Goal: Transaction & Acquisition: Purchase product/service

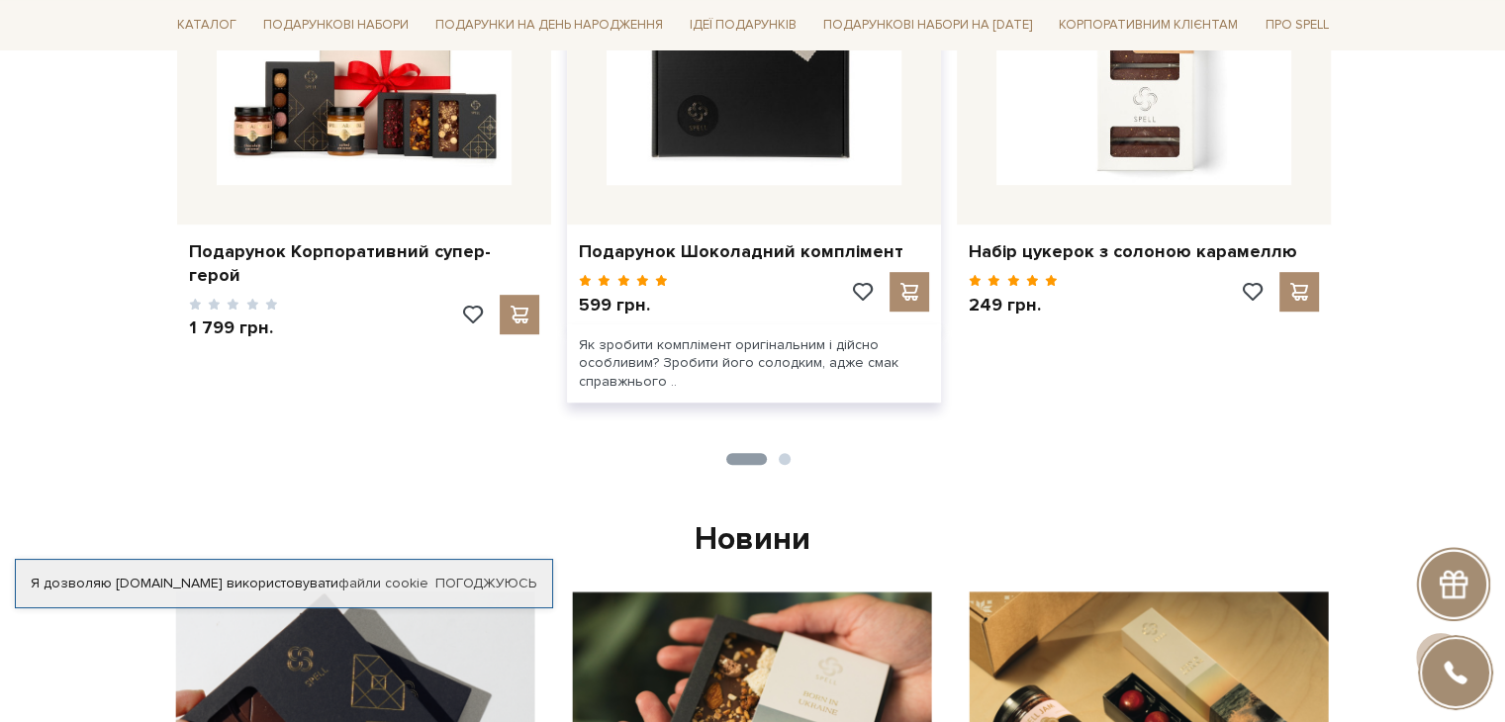
scroll to position [1089, 0]
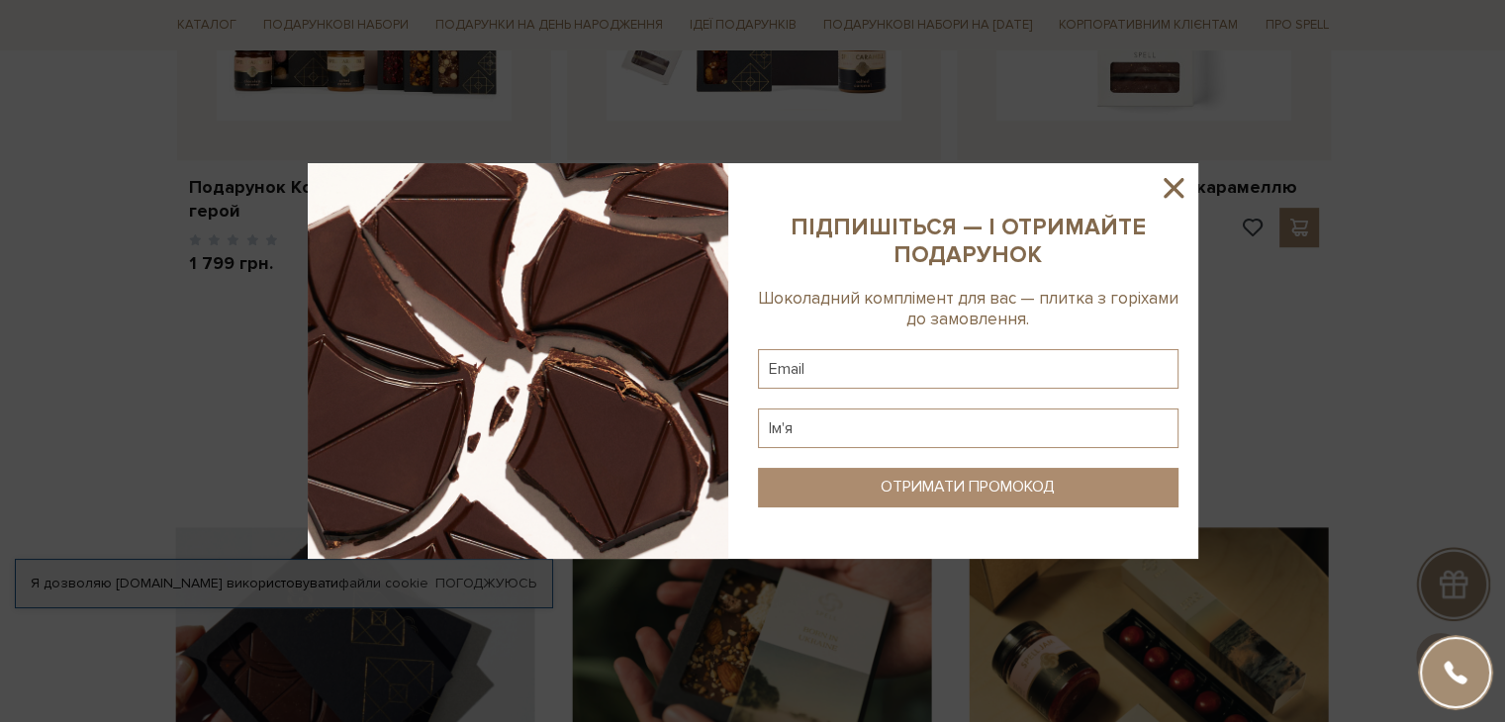
click at [1183, 177] on icon at bounding box center [1174, 188] width 34 height 34
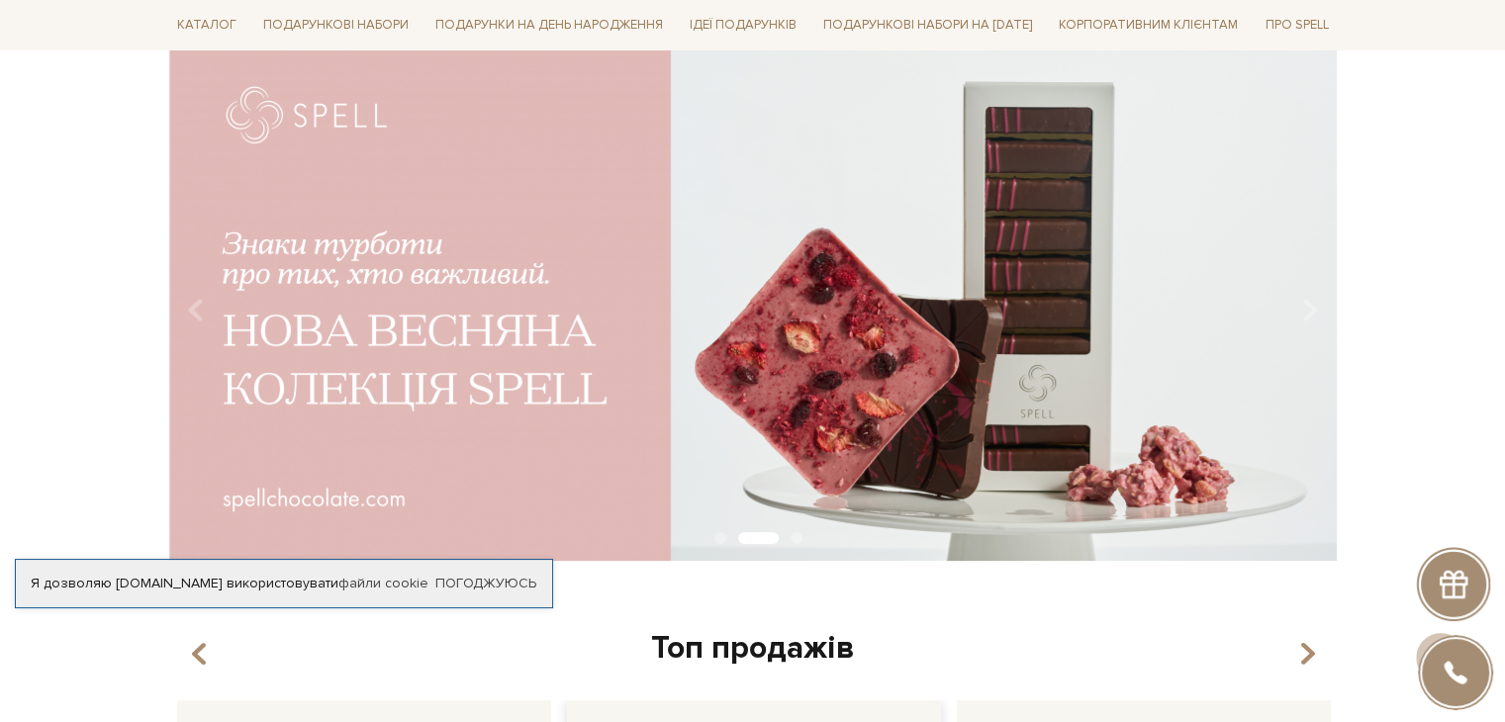
scroll to position [0, 0]
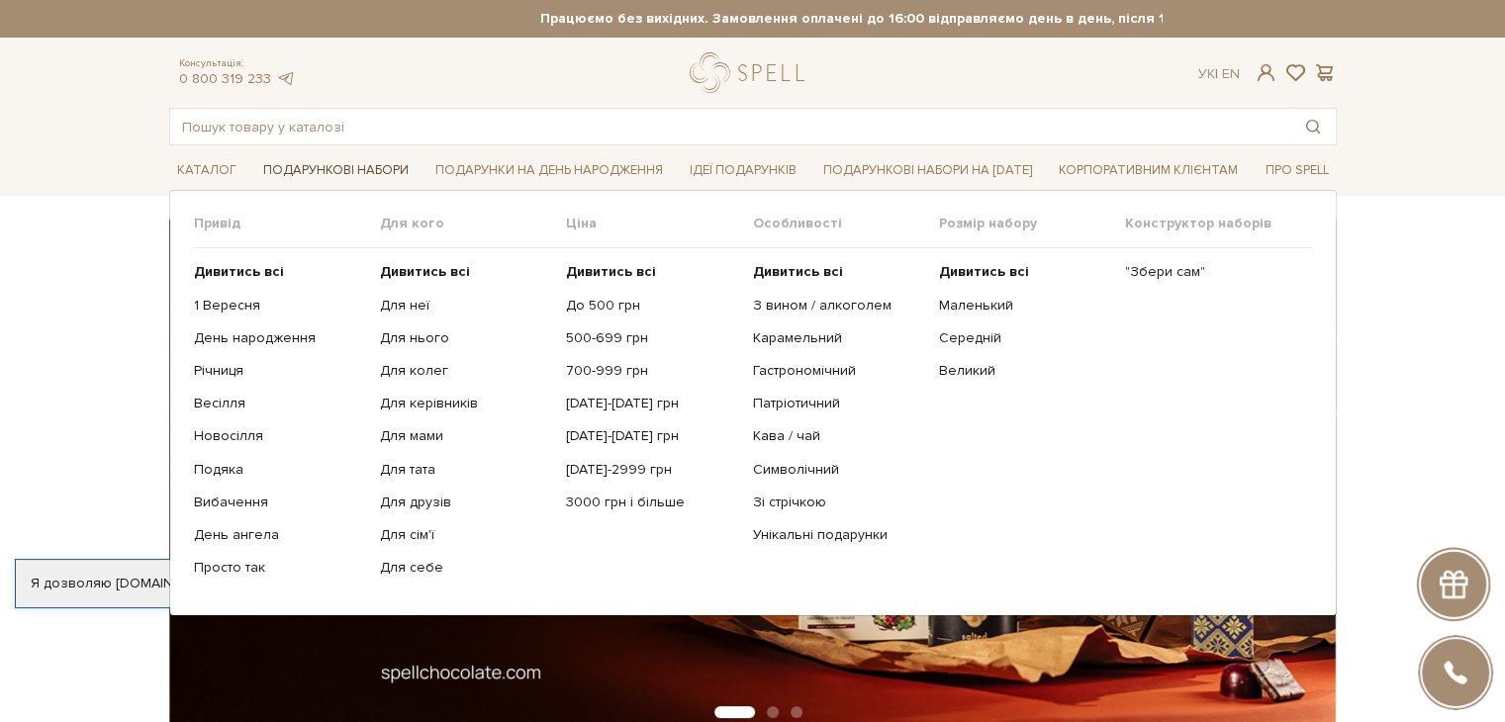
click at [301, 168] on span "Подарункові набори" at bounding box center [335, 170] width 161 height 31
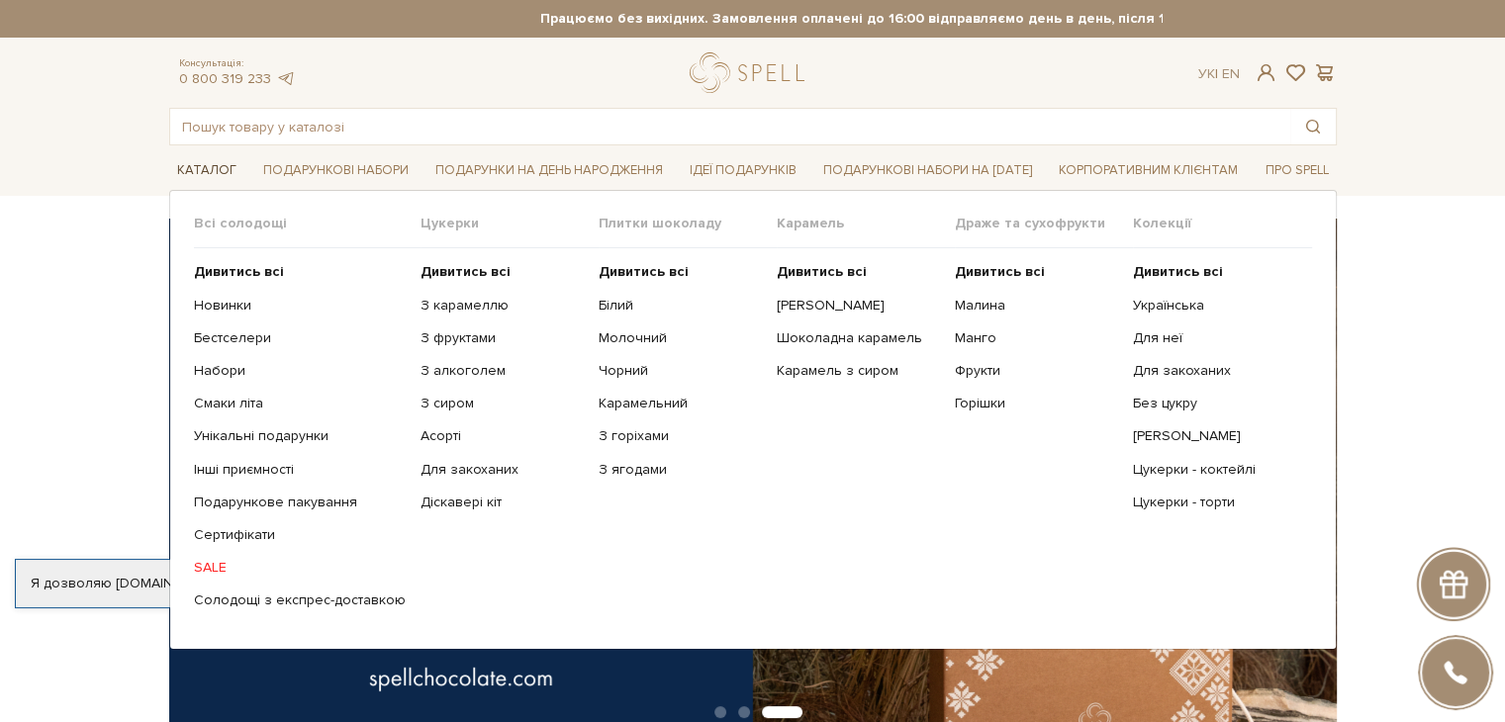
click at [216, 171] on span "Каталог" at bounding box center [206, 170] width 75 height 31
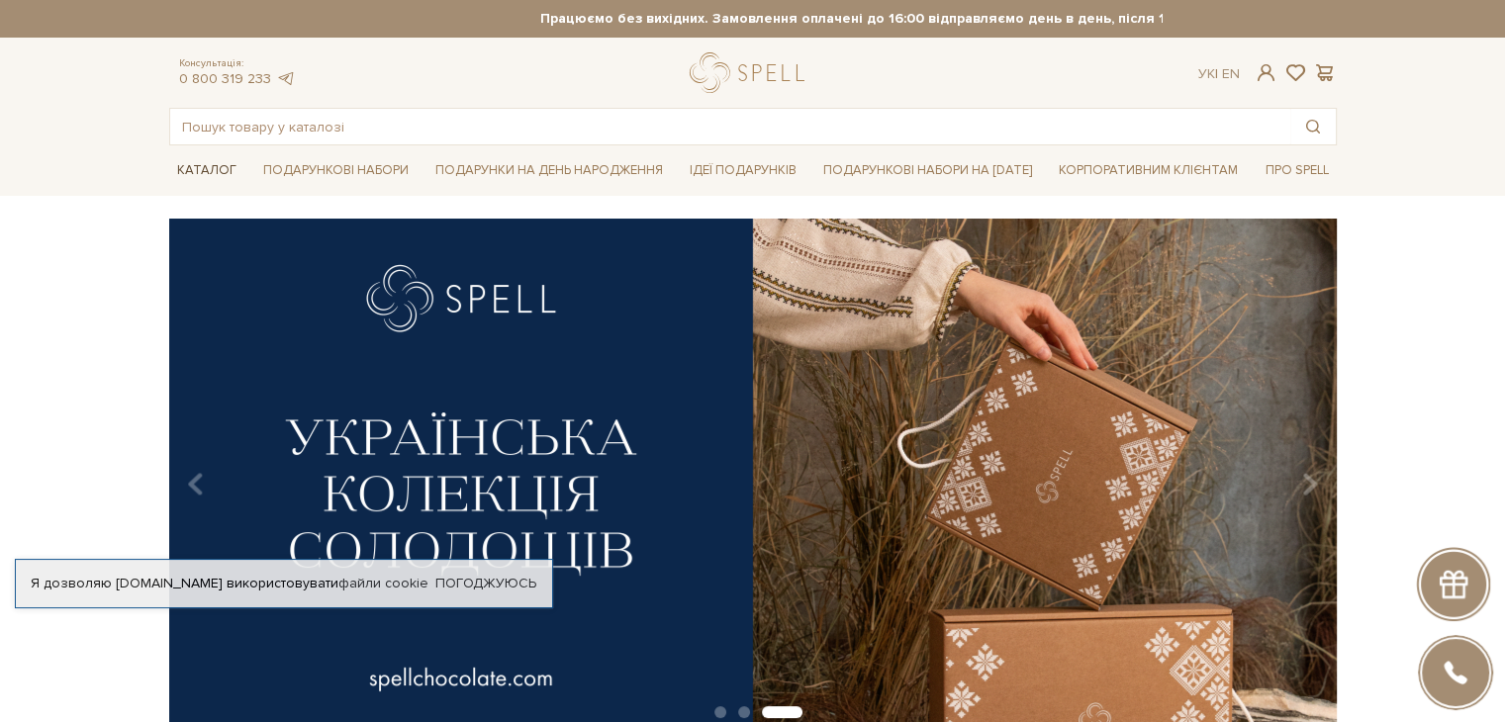
click at [203, 167] on span "Каталог" at bounding box center [206, 170] width 75 height 31
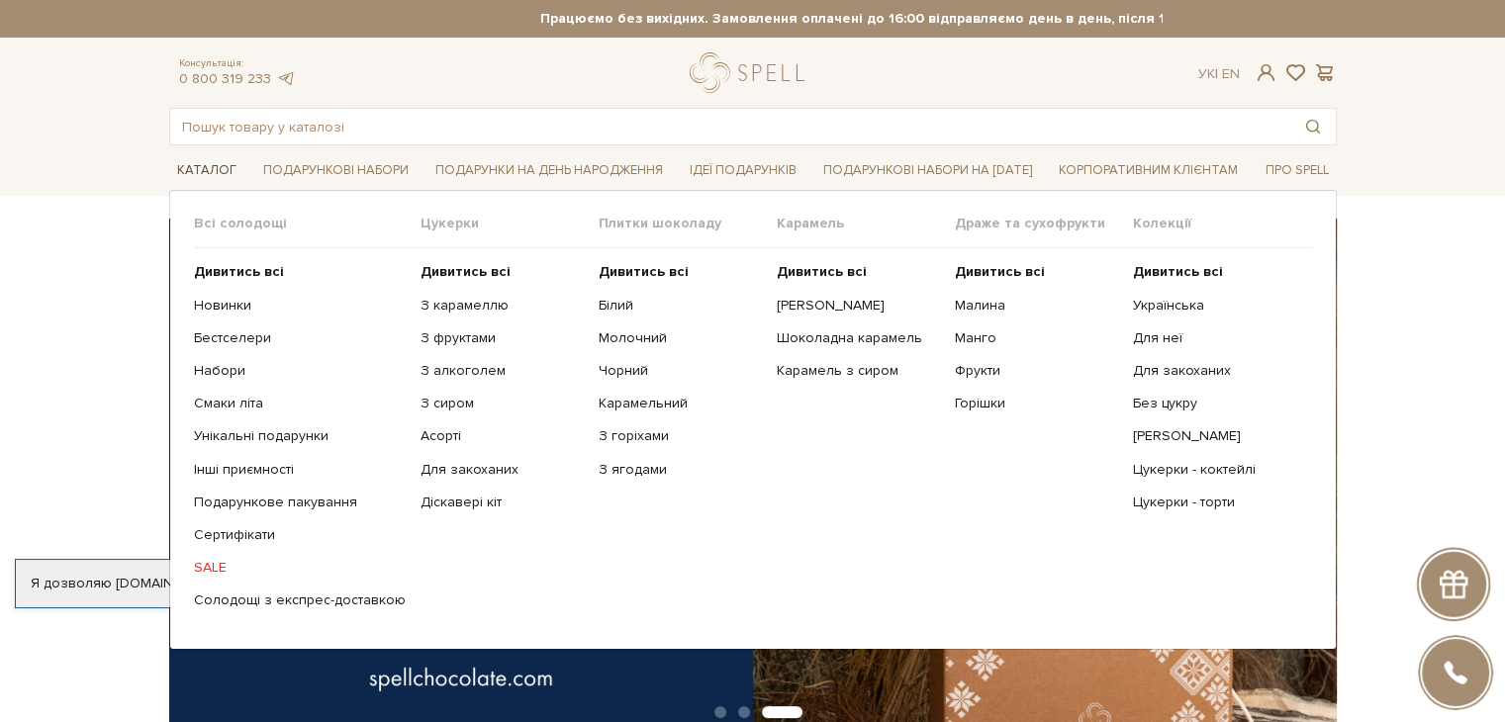
click at [195, 162] on span "Каталог" at bounding box center [206, 170] width 75 height 31
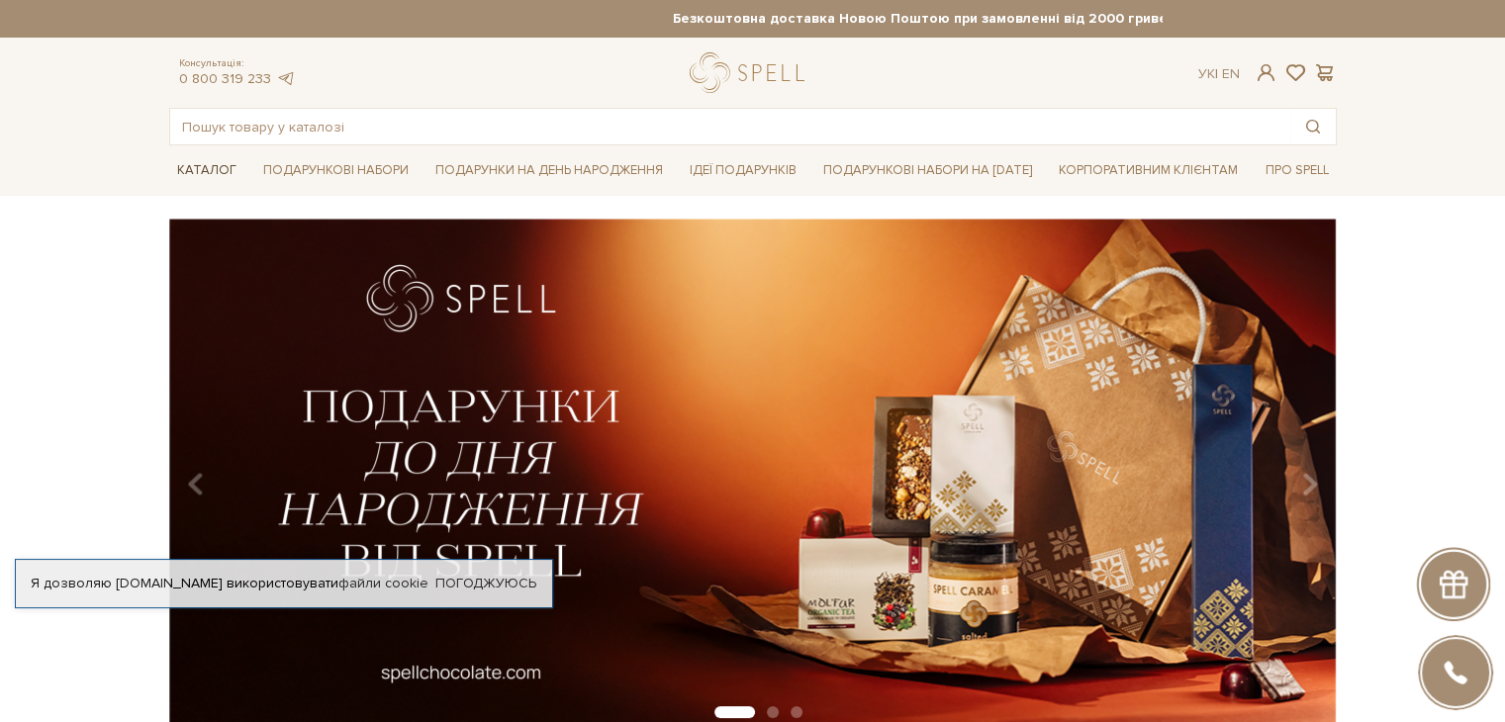
click at [184, 157] on span "Каталог" at bounding box center [206, 170] width 75 height 31
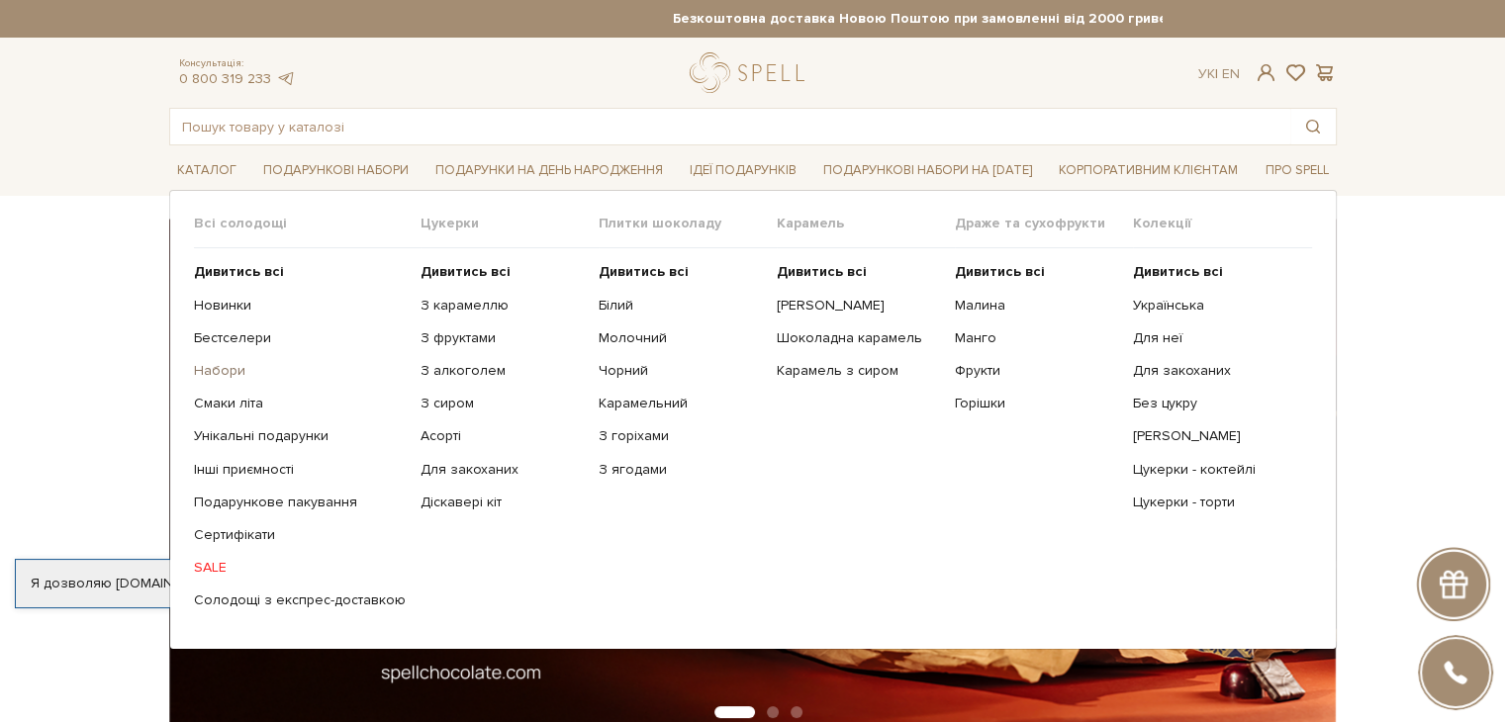
click at [214, 369] on link "Набори" at bounding box center [300, 371] width 212 height 18
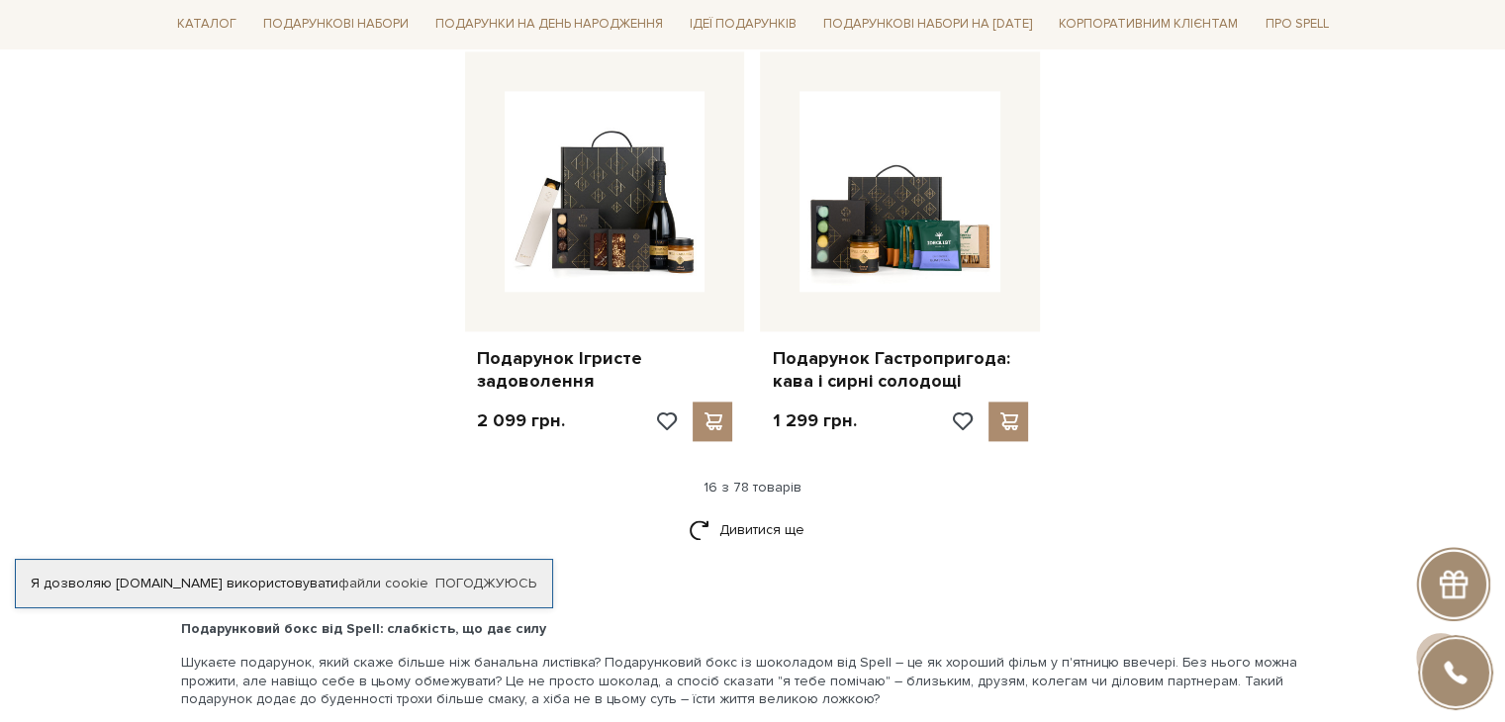
scroll to position [2474, 0]
click at [720, 528] on link "Дивитися ще" at bounding box center [753, 529] width 129 height 35
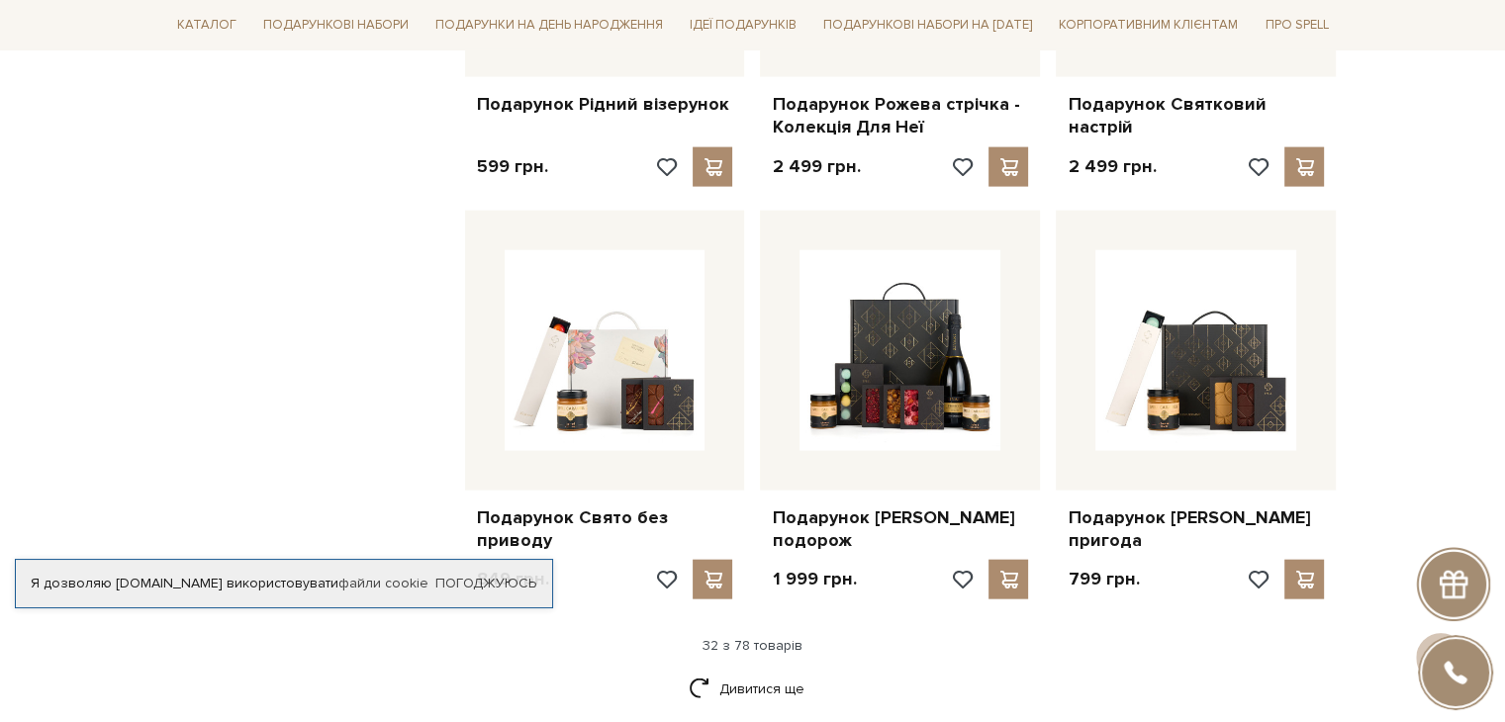
scroll to position [4454, 0]
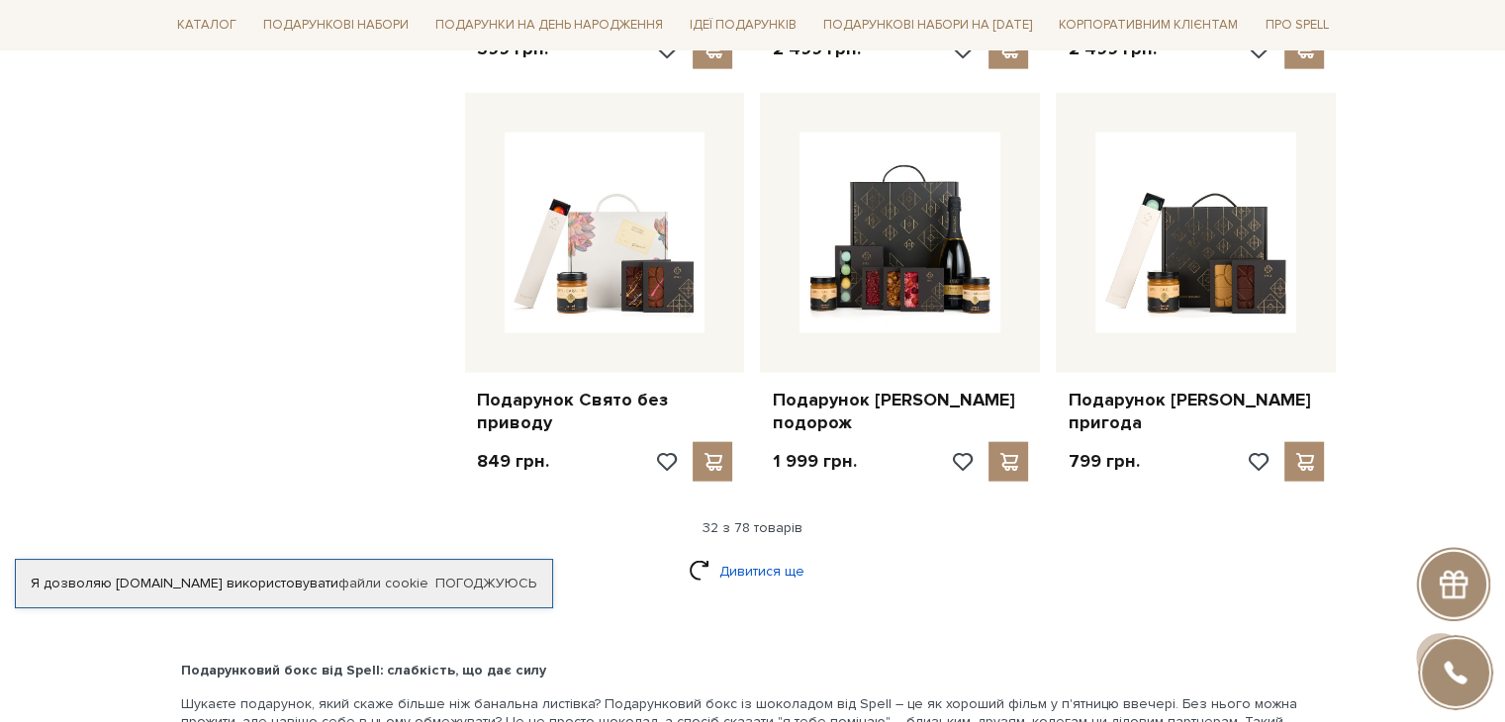
click at [744, 587] on link "Дивитися ще" at bounding box center [753, 571] width 129 height 35
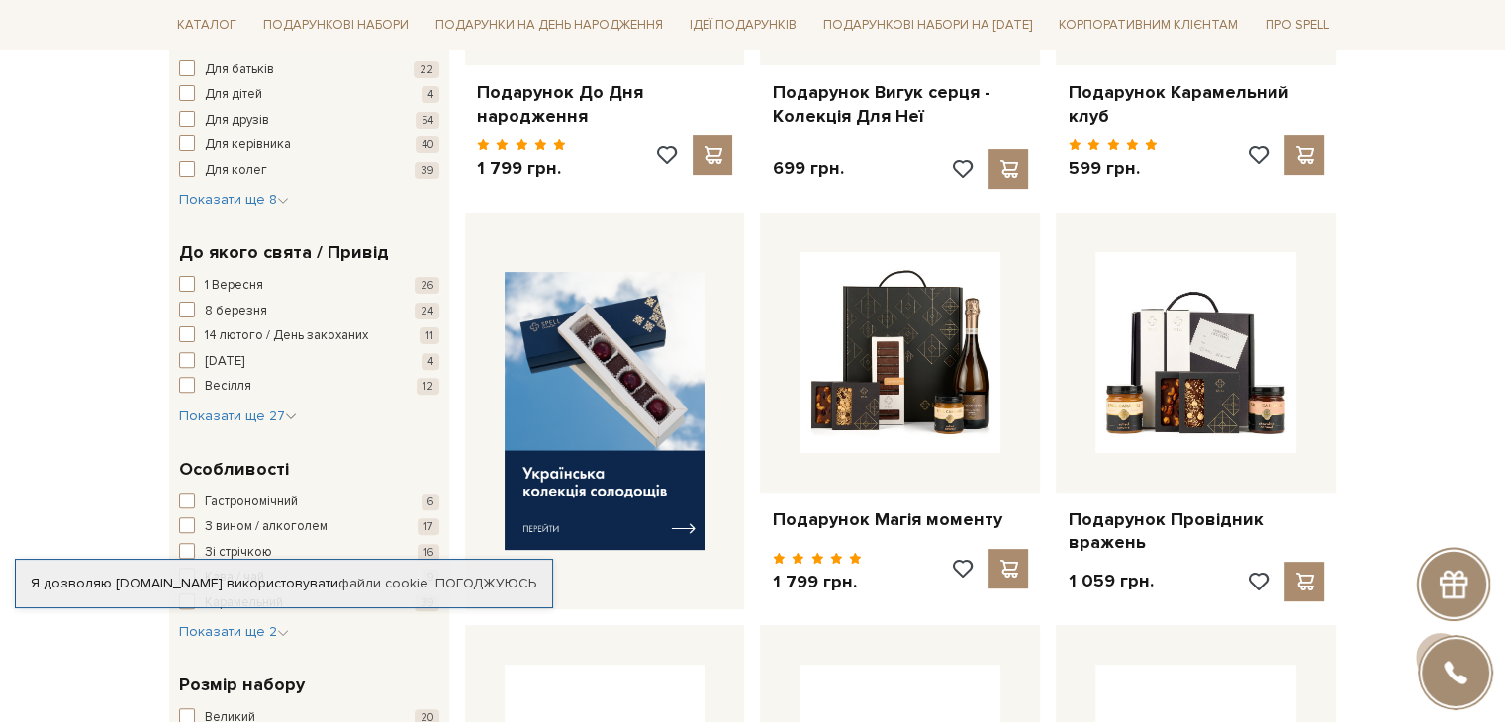
scroll to position [594, 0]
